Goal: Transaction & Acquisition: Purchase product/service

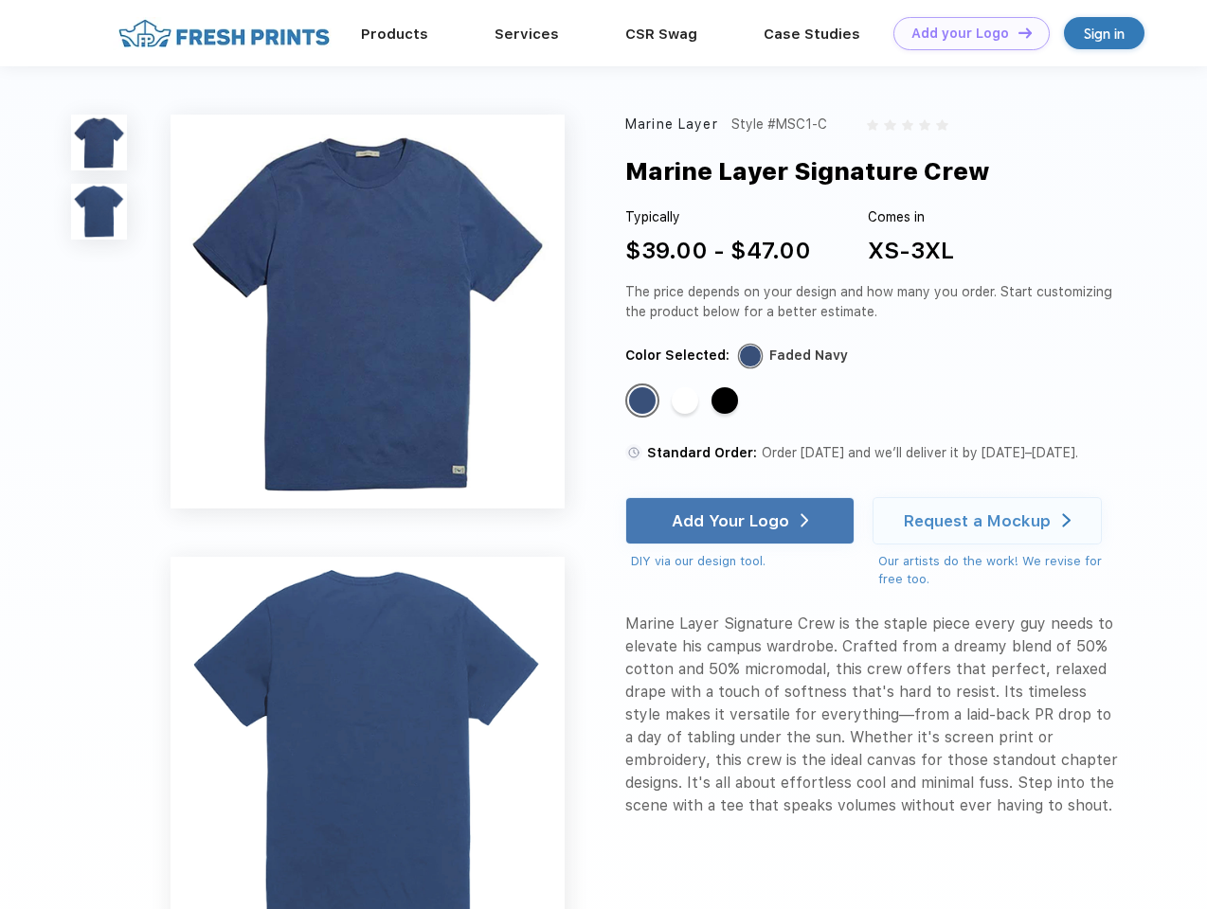
click at [964, 33] on link "Add your Logo Design Tool" at bounding box center [971, 33] width 156 height 33
click at [0, 0] on div "Design Tool" at bounding box center [0, 0] width 0 height 0
click at [1016, 32] on link "Add your Logo Design Tool" at bounding box center [971, 33] width 156 height 33
click at [99, 142] on img at bounding box center [99, 143] width 56 height 56
click at [99, 212] on img at bounding box center [99, 212] width 56 height 56
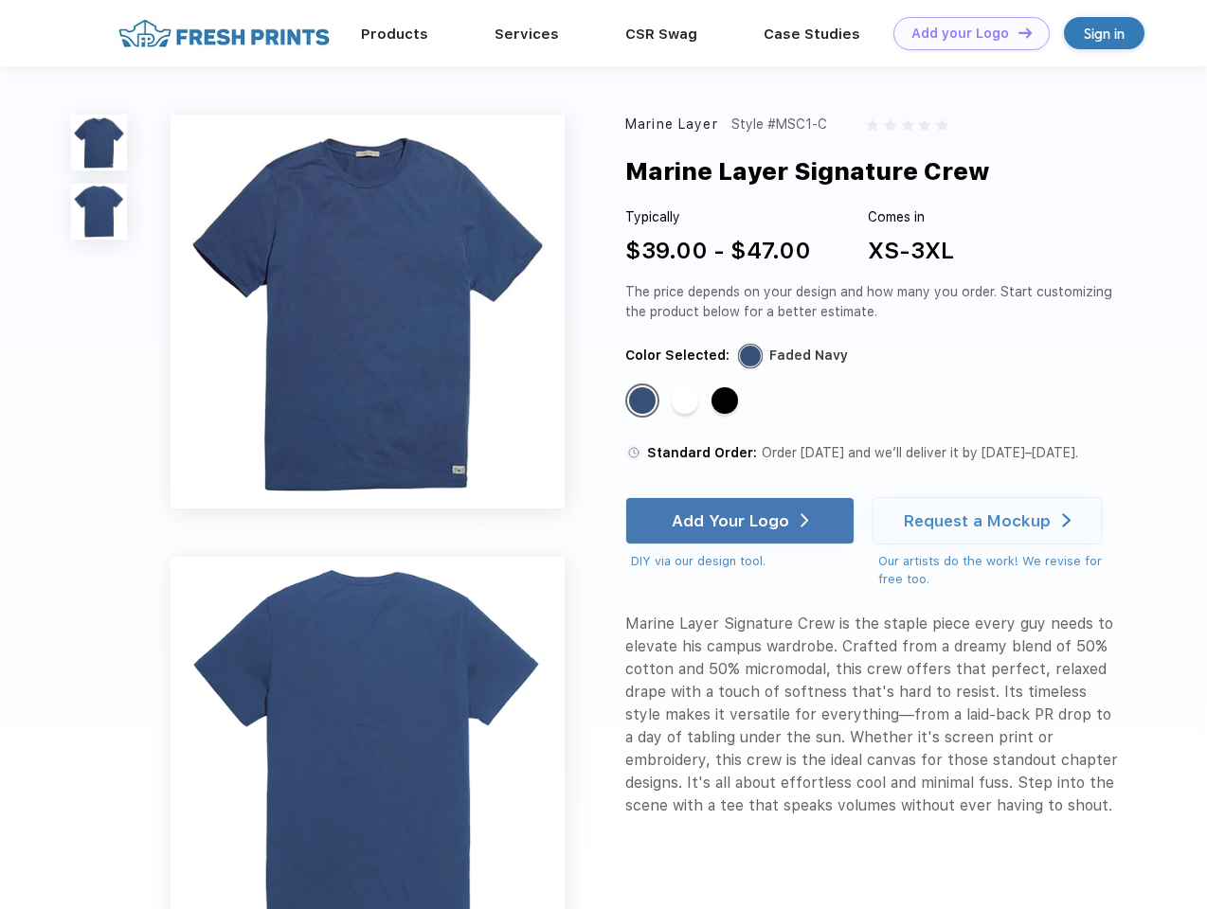
click at [644, 402] on div "Standard Color" at bounding box center [642, 400] width 27 height 27
click at [687, 402] on div "Standard Color" at bounding box center [684, 400] width 27 height 27
click at [726, 402] on div "Standard Color" at bounding box center [724, 400] width 27 height 27
click at [742, 521] on div "Add Your Logo" at bounding box center [729, 520] width 117 height 19
click at [990, 521] on div "Request a Mockup" at bounding box center [976, 520] width 147 height 19
